Goal: Information Seeking & Learning: Learn about a topic

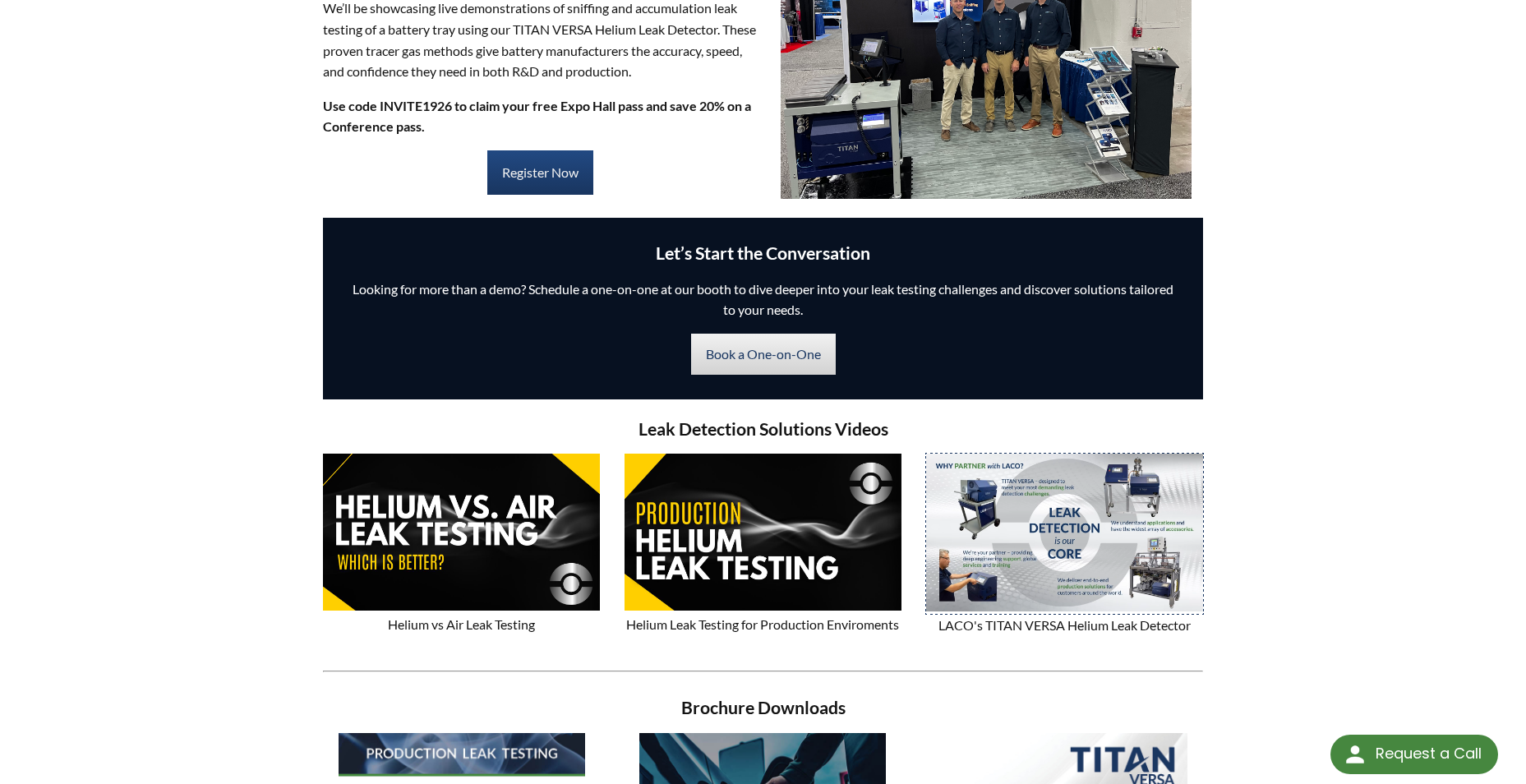
scroll to position [493, 0]
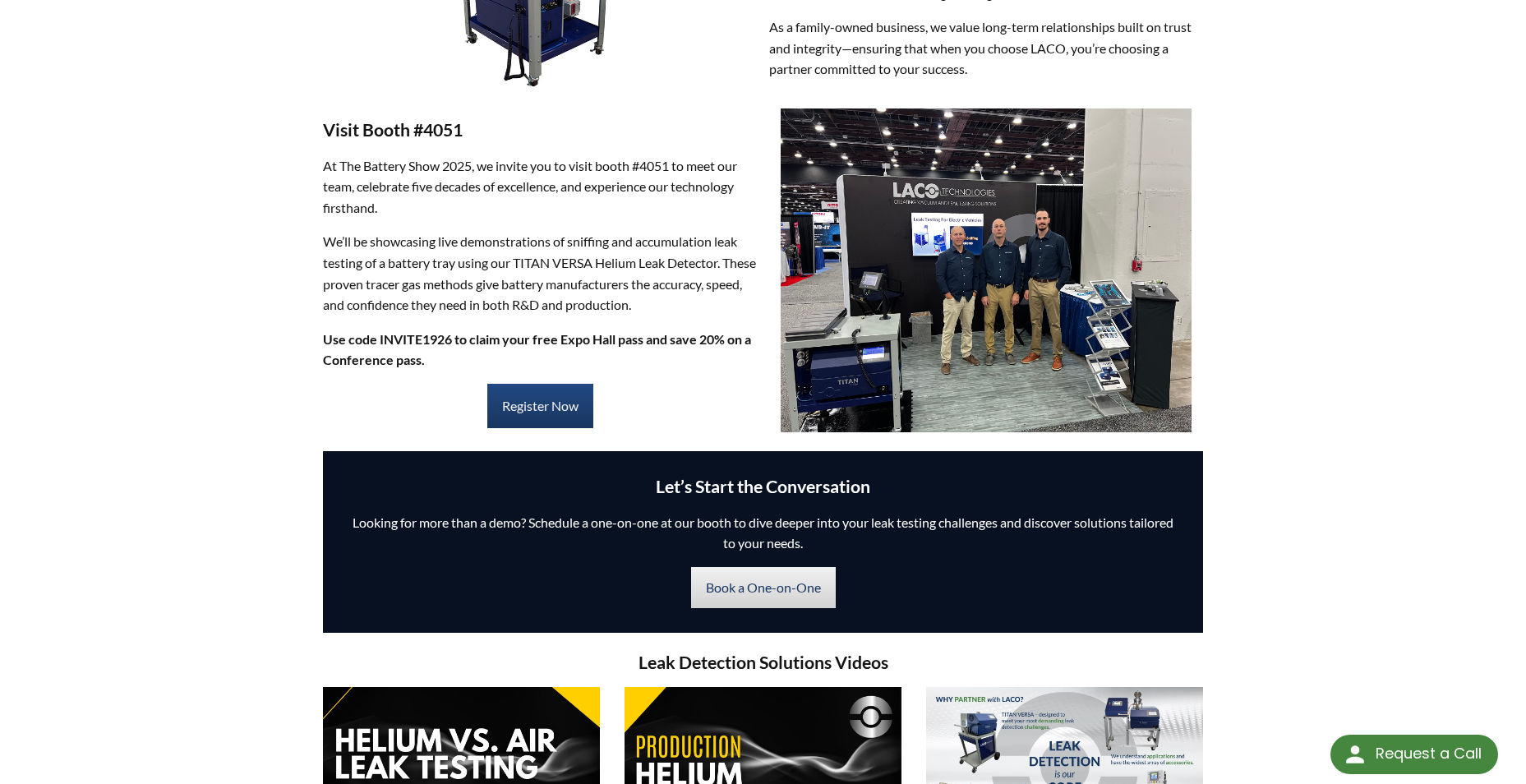
click at [975, 306] on img at bounding box center [986, 270] width 411 height 324
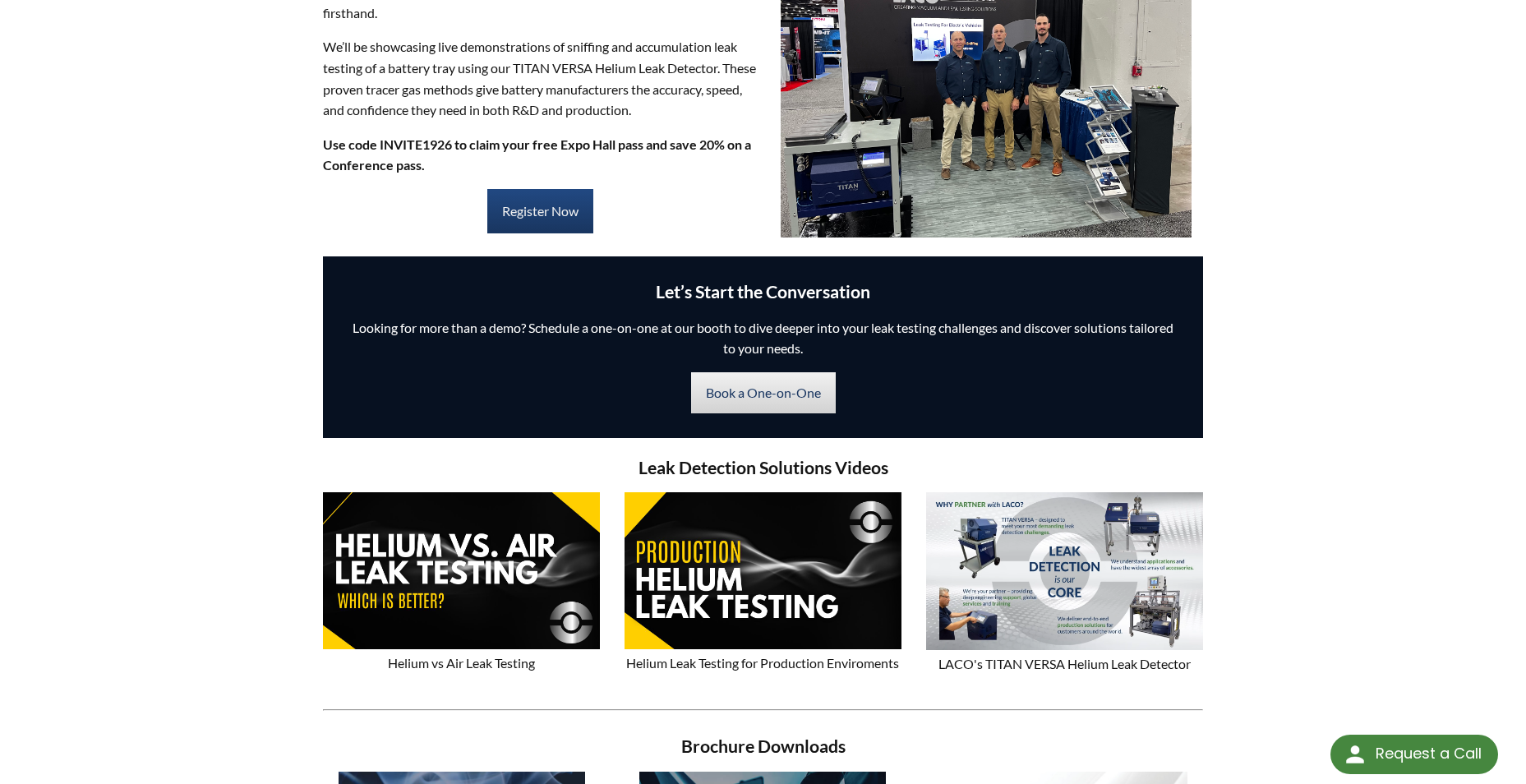
scroll to position [662, 0]
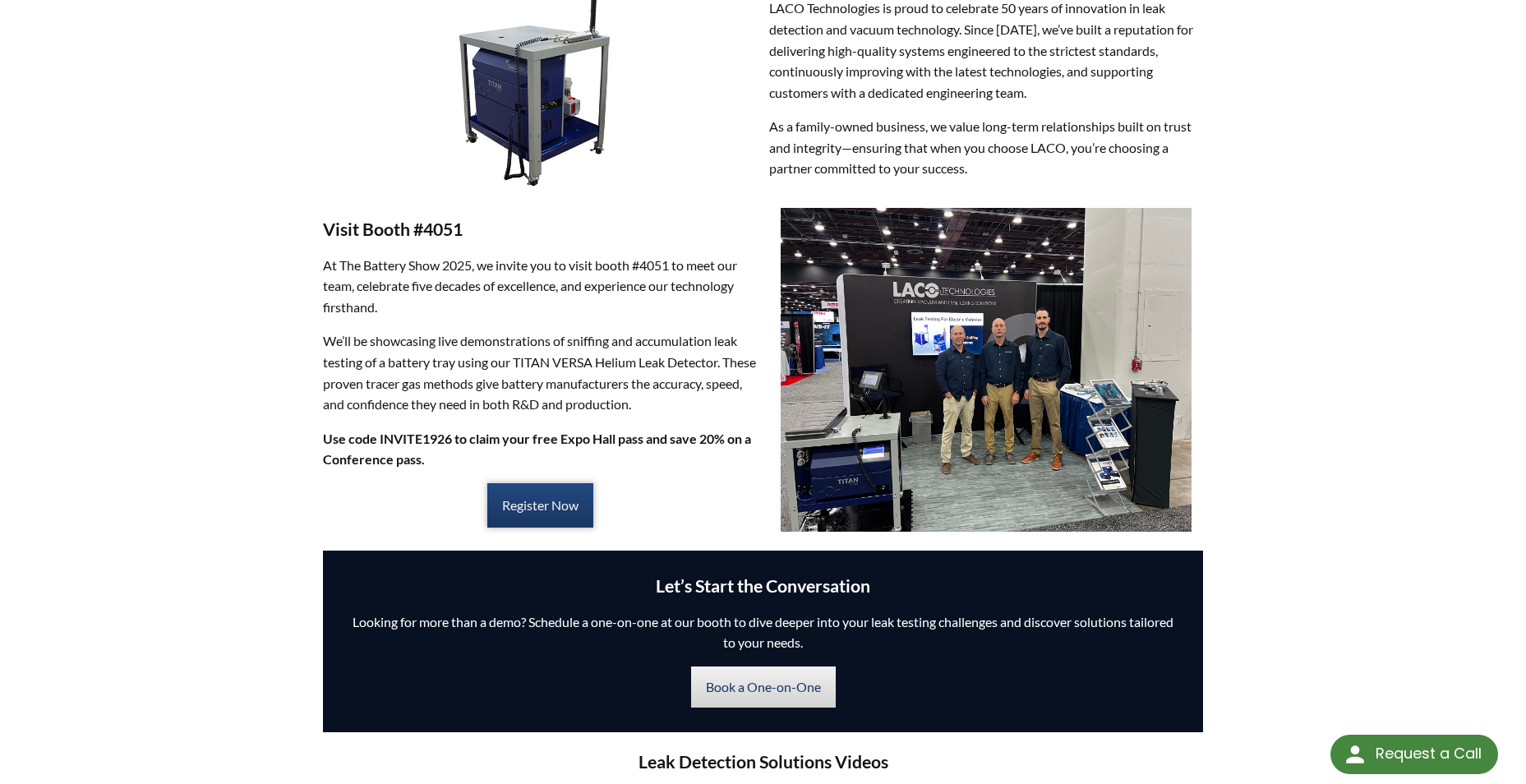
scroll to position [74, 0]
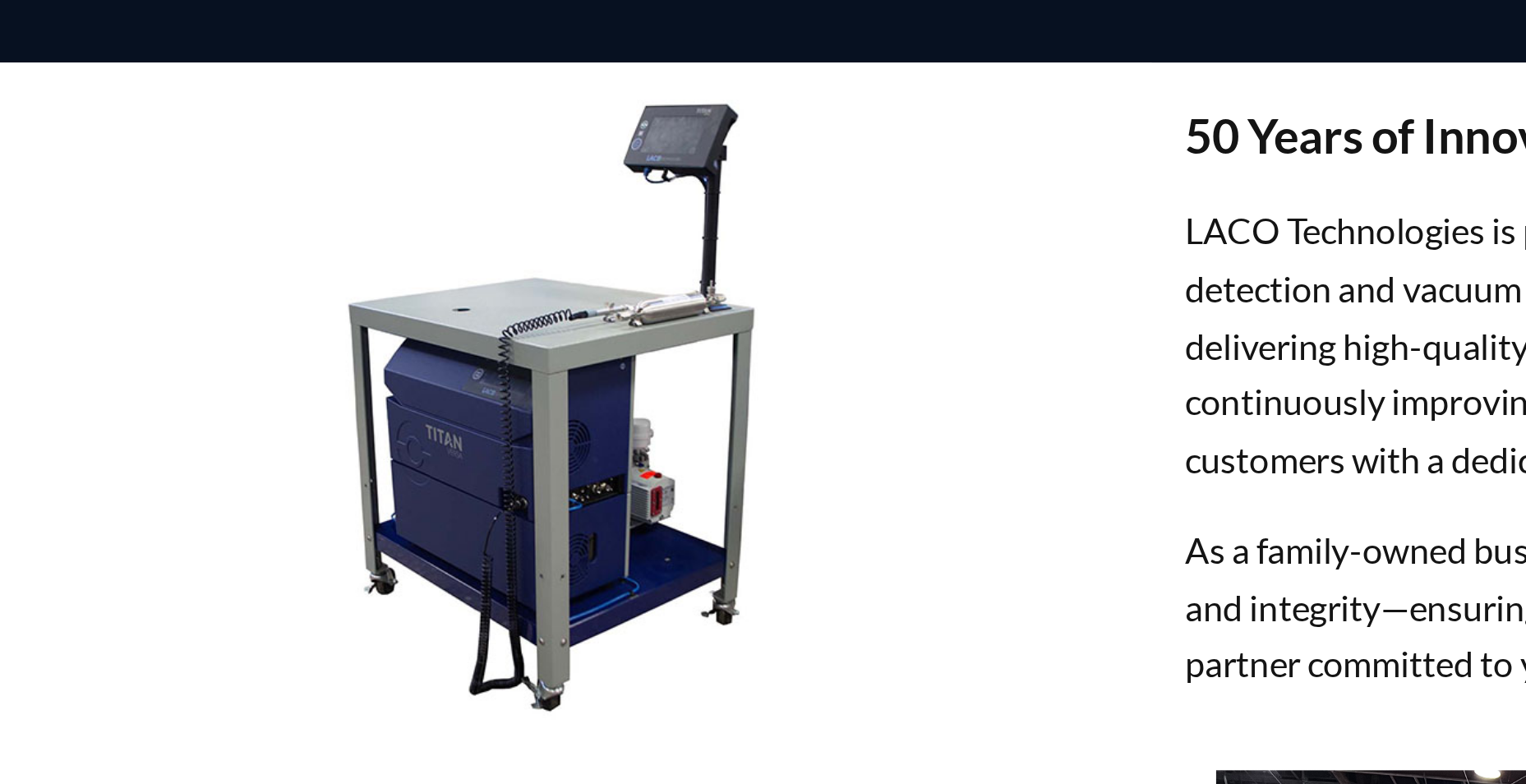
click at [453, 525] on div "50 Years of Innovation in Leak Detection Technology LACO Technologies is proud …" at bounding box center [762, 396] width 879 height 262
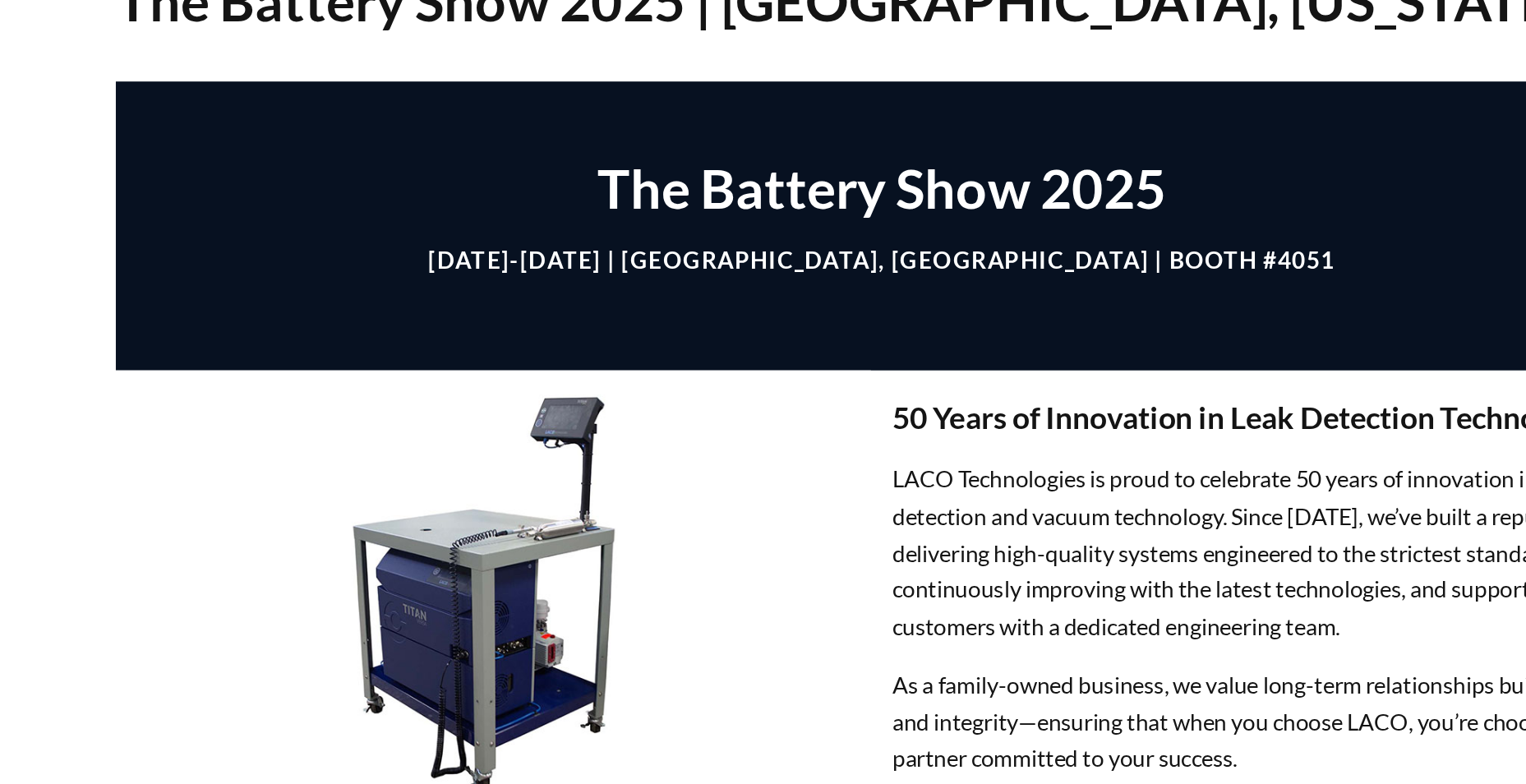
scroll to position [37, 0]
